Goal: Task Accomplishment & Management: Manage account settings

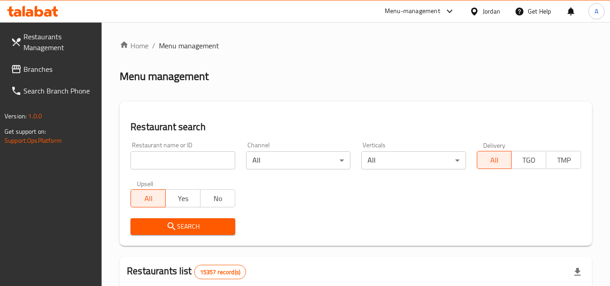
click at [425, 9] on div "Menu-management" at bounding box center [412, 11] width 56 height 11
click at [382, 74] on div "All Plugins Global Quality Control Center Menu-management Restaurant-Management" at bounding box center [386, 69] width 135 height 81
click at [377, 77] on div "All Plugins Global Quality Control Center Menu-management Restaurant-Management" at bounding box center [386, 69] width 135 height 81
click at [371, 82] on div "All Plugins Global Quality Control Center Menu-management Restaurant-Management" at bounding box center [386, 69] width 135 height 81
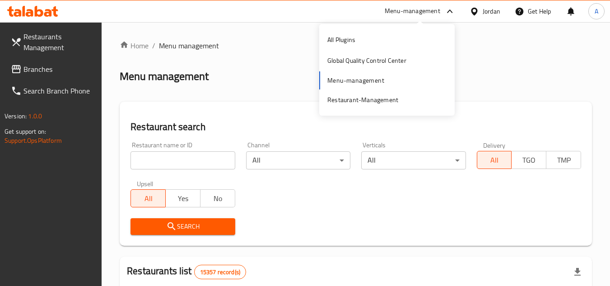
click at [375, 86] on div "All Plugins Global Quality Control Center Menu-management Restaurant-Management" at bounding box center [386, 69] width 135 height 81
click at [496, 13] on div "Jordan" at bounding box center [491, 11] width 18 height 10
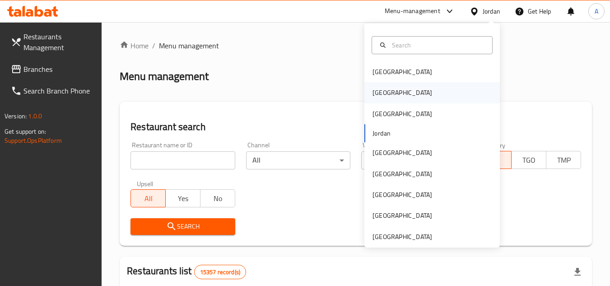
click at [372, 97] on div "[GEOGRAPHIC_DATA]" at bounding box center [402, 93] width 60 height 10
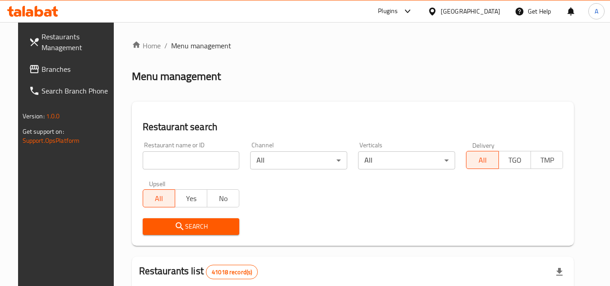
click at [413, 14] on div at bounding box center [405, 11] width 15 height 11
click at [370, 86] on div "Menu-management" at bounding box center [357, 82] width 56 height 10
click at [56, 68] on span "Branches" at bounding box center [77, 69] width 71 height 11
